Goal: Find specific page/section: Find specific page/section

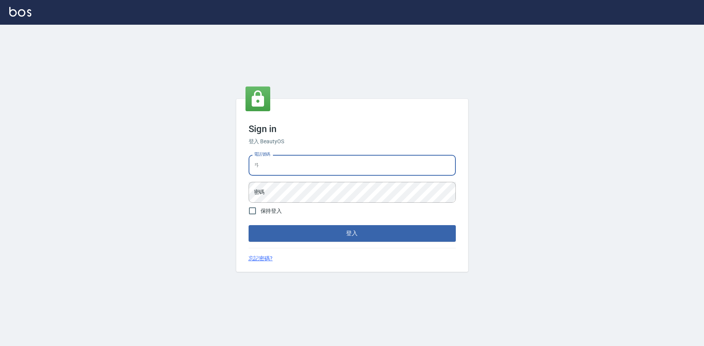
type input "ㄞ"
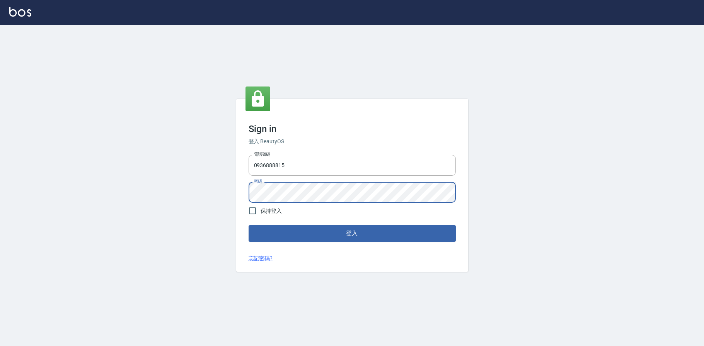
click at [352, 233] on button "登入" at bounding box center [352, 233] width 207 height 16
click at [321, 164] on input "0936888815" at bounding box center [352, 165] width 207 height 21
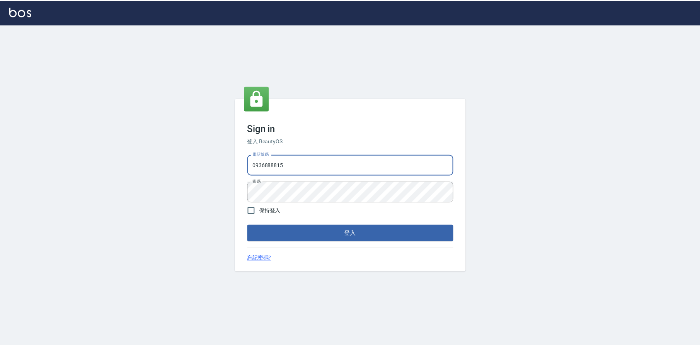
scroll to position [0, 0]
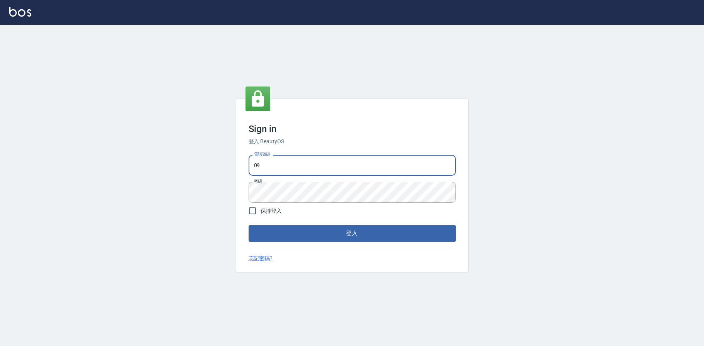
type input "0"
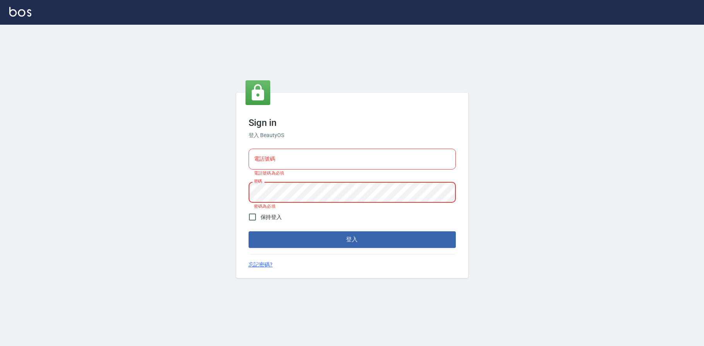
click at [266, 153] on input "電話號碼" at bounding box center [352, 159] width 207 height 21
type input "0936888819"
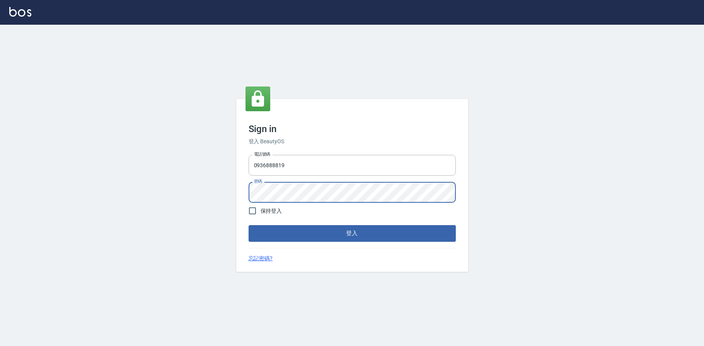
click at [306, 237] on button "登入" at bounding box center [352, 233] width 207 height 16
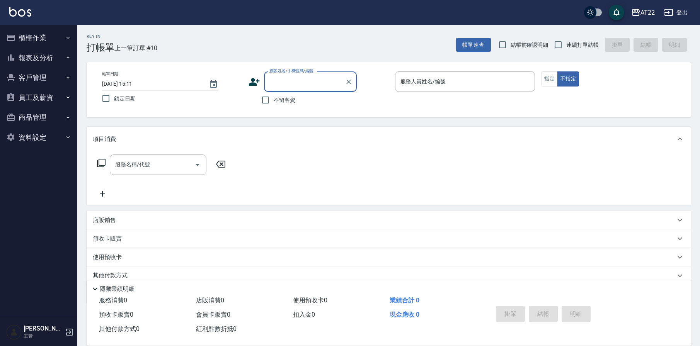
click at [32, 77] on button "客戶管理" at bounding box center [38, 78] width 71 height 20
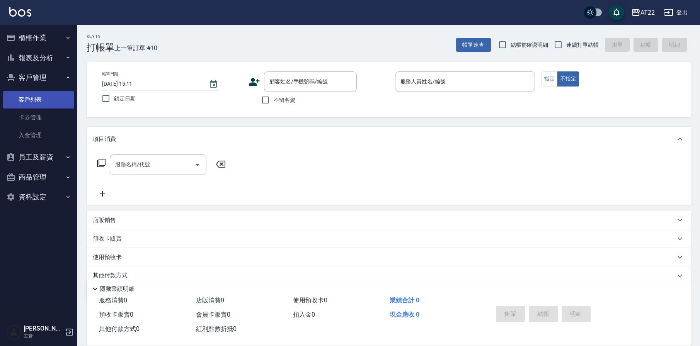
click at [34, 99] on link "客戶列表" at bounding box center [38, 100] width 71 height 18
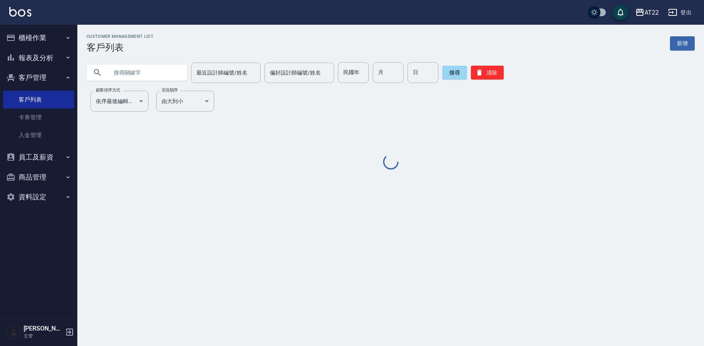
click at [148, 73] on input "text" at bounding box center [144, 72] width 73 height 21
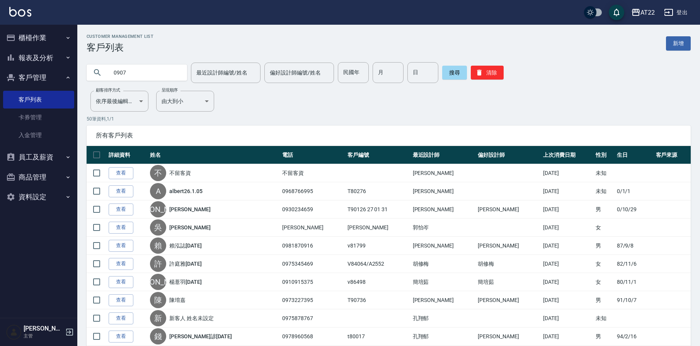
scroll to position [0, 0]
type input "0907781267"
click at [497, 69] on button "清除" at bounding box center [487, 72] width 33 height 14
click at [120, 77] on input "text" at bounding box center [144, 72] width 73 height 21
type input "0907781267"
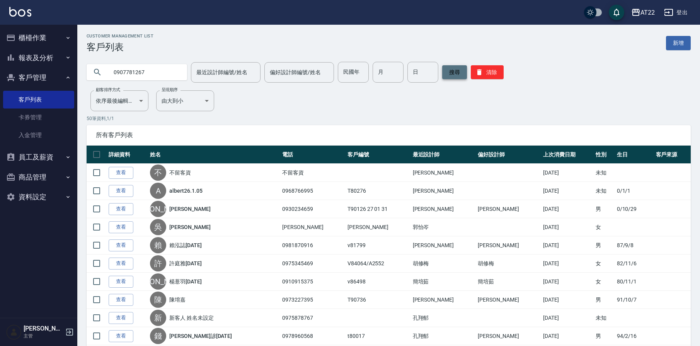
click at [455, 77] on button "搜尋" at bounding box center [454, 72] width 25 height 14
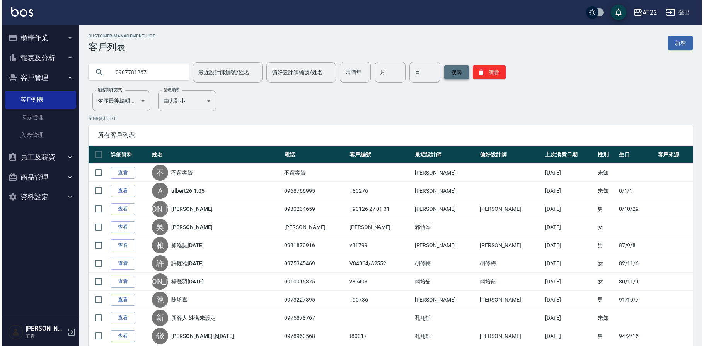
scroll to position [0, 0]
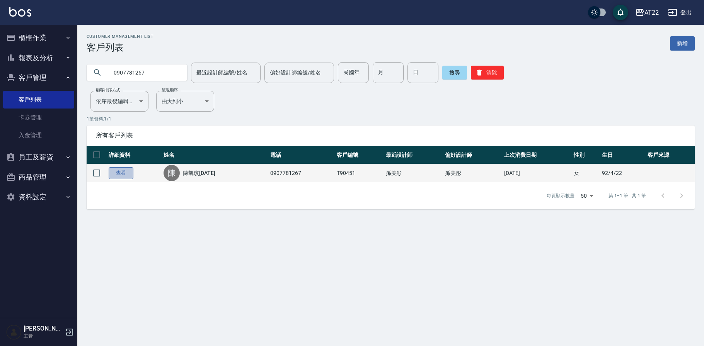
click at [125, 173] on link "查看" at bounding box center [121, 173] width 25 height 12
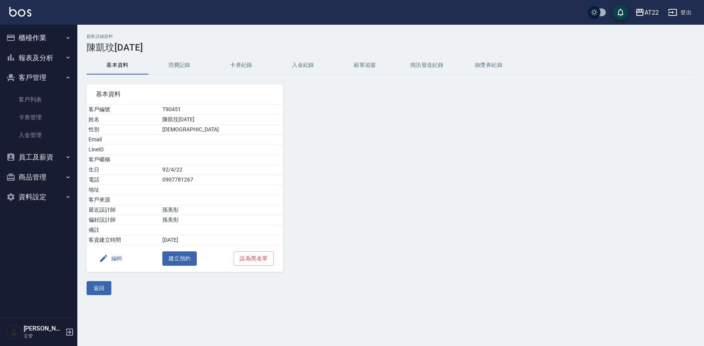
click at [375, 149] on div at bounding box center [360, 173] width 154 height 197
